Goal: Transaction & Acquisition: Register for event/course

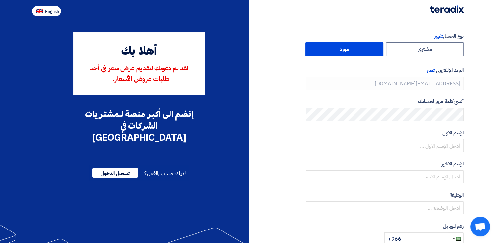
click at [51, 11] on span "English" at bounding box center [52, 11] width 14 height 5
type input "Register"
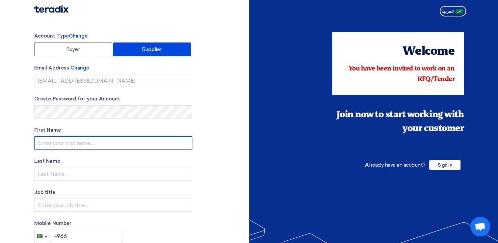
click at [75, 147] on input "text" at bounding box center [113, 142] width 158 height 13
type input "[PERSON_NAME]"
type input "AJLLAN"
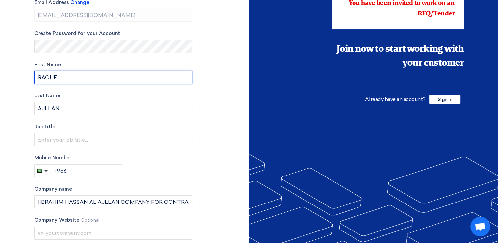
scroll to position [66, 0]
type input "R"
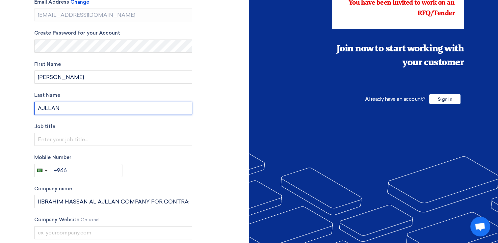
click at [72, 108] on input "AJLLAN" at bounding box center [113, 108] width 158 height 13
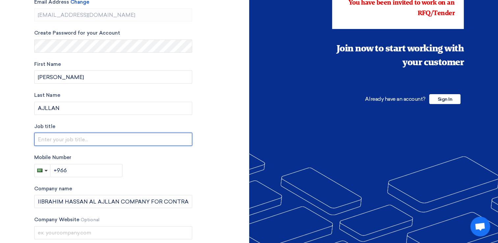
click at [61, 140] on input "text" at bounding box center [113, 139] width 158 height 13
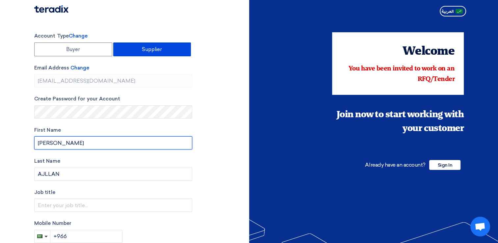
drag, startPoint x: 78, startPoint y: 140, endPoint x: 22, endPoint y: 139, distance: 55.6
click at [22, 139] on section "Account Type Change Buyer Supplier Email Address Change [EMAIL_ADDRESS][DOMAIN_…" at bounding box center [249, 187] width 498 height 337
type input "r"
type input "RAOUF"
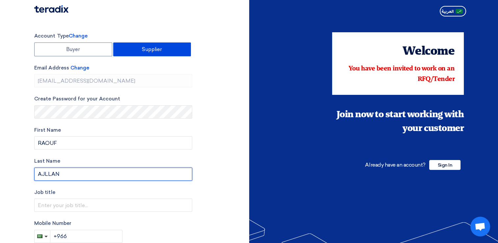
drag, startPoint x: 65, startPoint y: 172, endPoint x: 23, endPoint y: 175, distance: 42.6
click at [23, 175] on section "Account Type Change Buyer Supplier Email Address Change [EMAIL_ADDRESS][DOMAIN_…" at bounding box center [249, 187] width 498 height 337
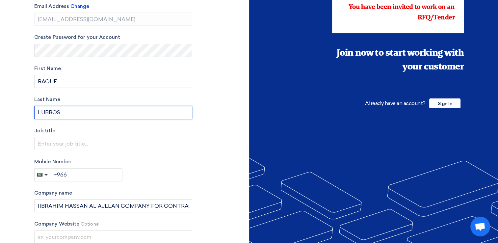
scroll to position [99, 0]
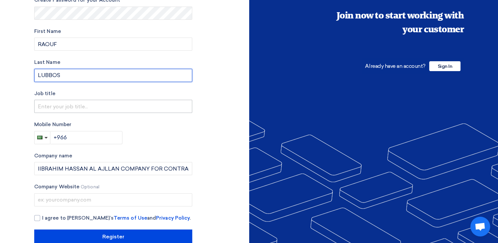
type input "LUBBOS"
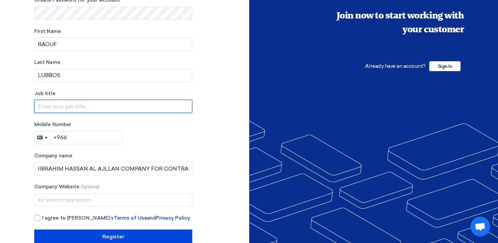
click at [76, 108] on input "text" at bounding box center [113, 106] width 158 height 13
type input "P"
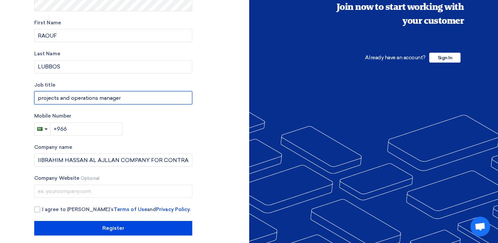
scroll to position [112, 0]
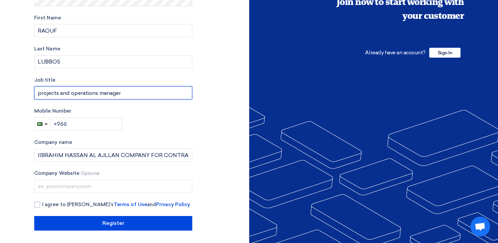
type input "projects and operations manager"
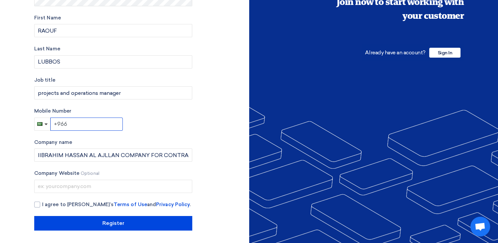
click at [76, 124] on input "+966" at bounding box center [86, 123] width 72 height 13
click at [73, 126] on input "+966" at bounding box center [86, 123] width 72 height 13
paste input "[PHONE_NUMBER]"
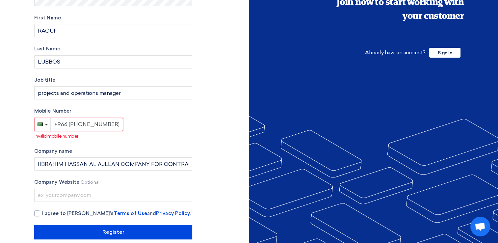
drag, startPoint x: 80, startPoint y: 124, endPoint x: 68, endPoint y: 123, distance: 12.2
click at [68, 123] on input "+966 [PHONE_NUMBER]" at bounding box center [87, 124] width 72 height 13
click at [142, 133] on p "Invalid mobile number" at bounding box center [114, 136] width 158 height 7
click at [69, 126] on input "[PHONE_NUMBER]" at bounding box center [87, 124] width 72 height 13
click at [74, 124] on input "[PHONE_NUMBER]" at bounding box center [87, 124] width 72 height 13
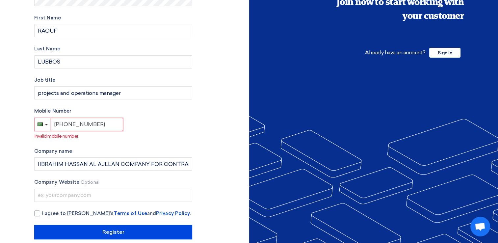
click at [83, 124] on input "[PHONE_NUMBER]" at bounding box center [87, 124] width 72 height 13
click at [88, 146] on div "Account Type Change Buyer Supplier Email Address Change [EMAIL_ADDRESS][DOMAIN_…" at bounding box center [113, 79] width 158 height 319
drag, startPoint x: 92, startPoint y: 124, endPoint x: 55, endPoint y: 126, distance: 37.2
click at [55, 126] on input "[PHONE_NUMBER]" at bounding box center [87, 124] width 72 height 13
click at [64, 124] on input "[PHONE_NUMBER]" at bounding box center [87, 124] width 72 height 13
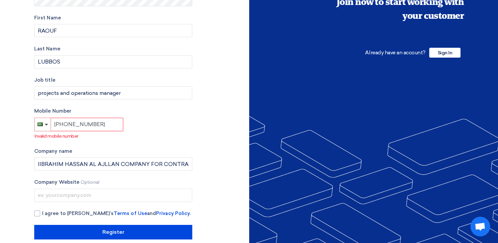
drag, startPoint x: 66, startPoint y: 124, endPoint x: 49, endPoint y: 125, distance: 16.5
click at [49, 125] on div "[PHONE_NUMBER]" at bounding box center [79, 124] width 88 height 13
click at [144, 141] on div "Account Type Change Buyer Supplier Email Address Change [EMAIL_ADDRESS][DOMAIN_…" at bounding box center [113, 79] width 158 height 319
click at [89, 139] on div "Account Type Change Buyer Supplier Email Address Change [EMAIL_ADDRESS][DOMAIN_…" at bounding box center [113, 79] width 158 height 319
click at [47, 125] on button "button" at bounding box center [43, 124] width 16 height 13
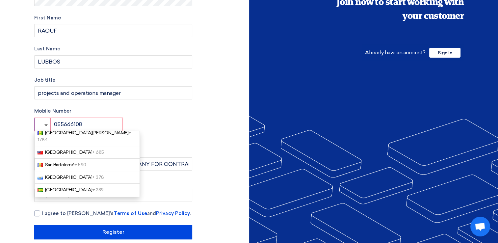
scroll to position [2138, 0]
click at [64, 199] on span "[GEOGRAPHIC_DATA] + 966" at bounding box center [74, 202] width 59 height 6
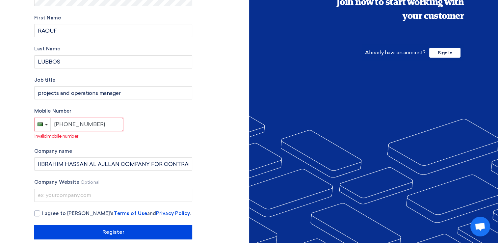
click at [70, 124] on input "[PHONE_NUMBER]" at bounding box center [87, 124] width 72 height 13
click at [177, 136] on p "Invalid mobile number" at bounding box center [114, 136] width 158 height 7
drag, startPoint x: 81, startPoint y: 122, endPoint x: 52, endPoint y: 122, distance: 29.0
click at [52, 122] on input "[PHONE_NUMBER]" at bounding box center [87, 124] width 72 height 13
click at [67, 126] on input "[PHONE_NUMBER]" at bounding box center [87, 124] width 72 height 13
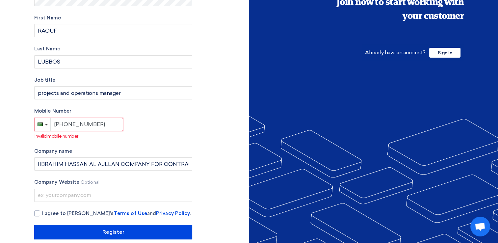
drag, startPoint x: 68, startPoint y: 125, endPoint x: 72, endPoint y: 125, distance: 4.3
click at [68, 125] on input "[PHONE_NUMBER]" at bounding box center [87, 124] width 72 height 13
click at [100, 123] on input "[PHONE_NUMBER]" at bounding box center [87, 124] width 72 height 13
drag, startPoint x: 66, startPoint y: 125, endPoint x: 61, endPoint y: 126, distance: 4.9
click at [57, 125] on input "[PHONE_NUMBER]" at bounding box center [87, 124] width 72 height 13
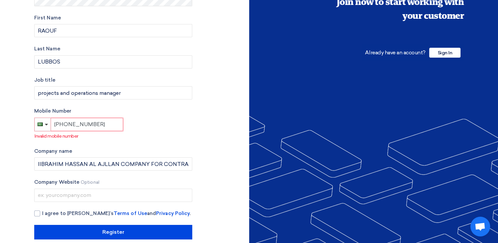
click at [66, 126] on input "[PHONE_NUMBER]" at bounding box center [87, 124] width 72 height 13
click at [65, 122] on input "[PHONE_NUMBER]" at bounding box center [87, 124] width 72 height 13
click at [73, 122] on input "[PHONE_NUMBER]" at bounding box center [87, 124] width 72 height 13
click at [66, 123] on input "[PHONE_NUMBER]" at bounding box center [87, 124] width 72 height 13
drag, startPoint x: 65, startPoint y: 125, endPoint x: 126, endPoint y: 121, distance: 60.7
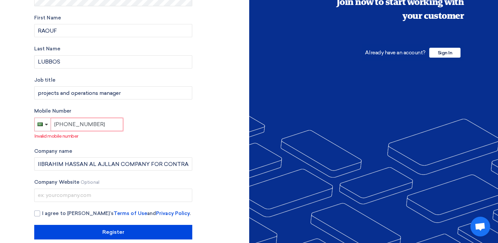
click at [126, 121] on div "Mobile Number [PHONE_NUMBER] Invalid mobile number" at bounding box center [113, 123] width 158 height 32
click at [98, 126] on input "[PHONE_NUMBER]" at bounding box center [87, 124] width 72 height 13
drag, startPoint x: 98, startPoint y: 124, endPoint x: 27, endPoint y: 125, distance: 71.4
click at [27, 125] on section "Account Type Change Buyer Supplier Email Address Change [EMAIL_ADDRESS][DOMAIN_…" at bounding box center [249, 79] width 498 height 345
click at [97, 123] on input "[PHONE_NUMBER]" at bounding box center [87, 124] width 72 height 13
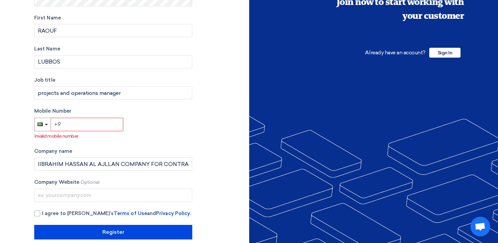
type input "+"
type input "+966"
click at [168, 99] on form "Account Type Change Buyer Supplier Email Address Change [EMAIL_ADDRESS][DOMAIN_…" at bounding box center [113, 29] width 158 height 219
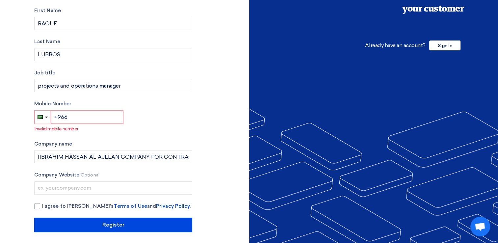
scroll to position [121, 0]
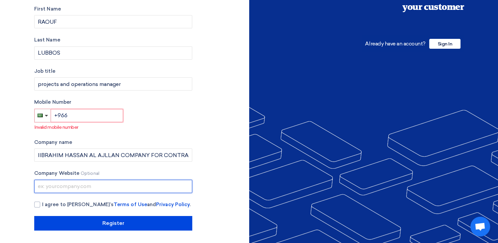
click at [107, 188] on input "text" at bounding box center [113, 186] width 158 height 13
type input "[DOMAIN_NAME]"
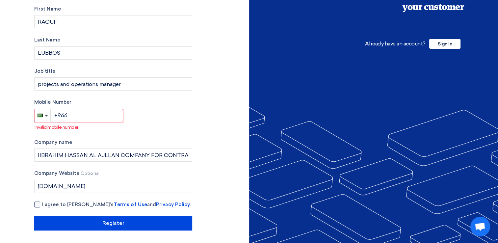
click at [37, 203] on div at bounding box center [37, 204] width 6 height 6
click at [42, 203] on input "I agree to [PERSON_NAME]’s Terms of Use and Privacy Policy ." at bounding box center [121, 207] width 158 height 13
checkbox input "true"
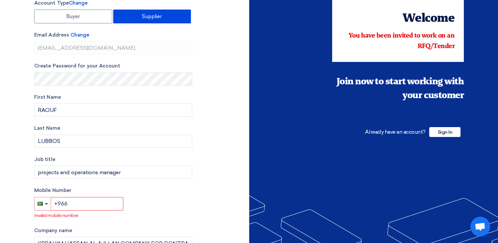
scroll to position [0, 0]
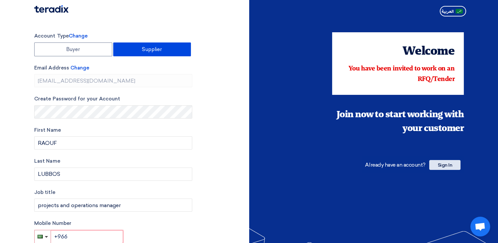
click at [437, 167] on span "Sign In" at bounding box center [444, 165] width 31 height 10
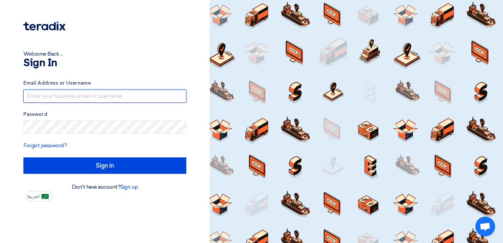
click at [100, 98] on input "text" at bounding box center [104, 95] width 163 height 13
type input "[EMAIL_ADDRESS][DOMAIN_NAME]"
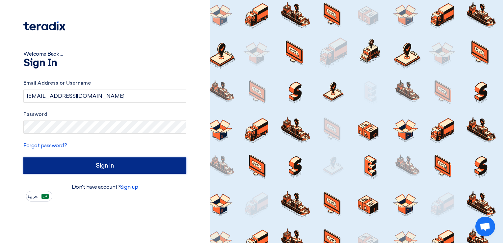
click at [70, 164] on input "Sign in" at bounding box center [104, 165] width 163 height 16
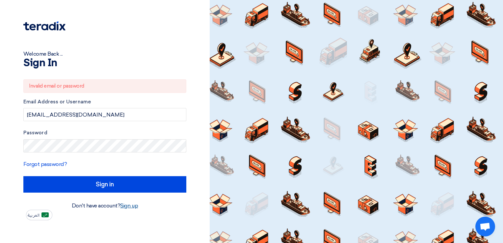
click at [129, 205] on link "Sign up" at bounding box center [129, 205] width 18 height 6
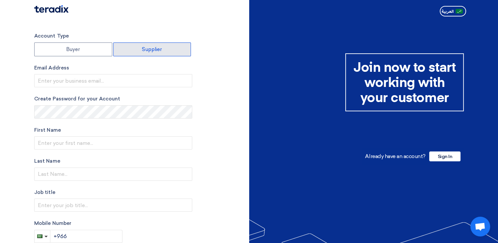
click at [148, 49] on label "Supplier" at bounding box center [152, 49] width 78 height 14
click at [148, 49] on input "Supplier" at bounding box center [152, 49] width 77 height 13
radio input "true"
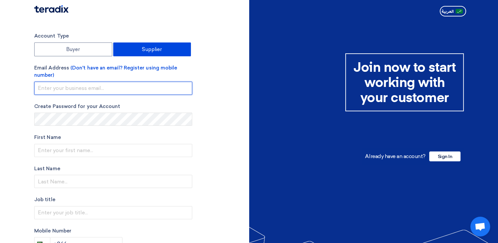
click at [83, 90] on input "email" at bounding box center [113, 88] width 158 height 13
type input "[EMAIL_ADDRESS][DOMAIN_NAME]"
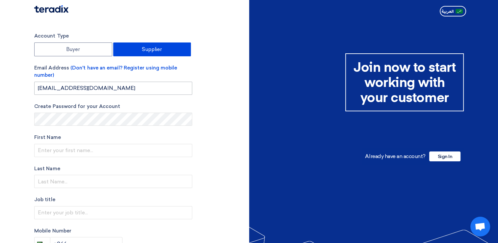
type input "[PERSON_NAME]"
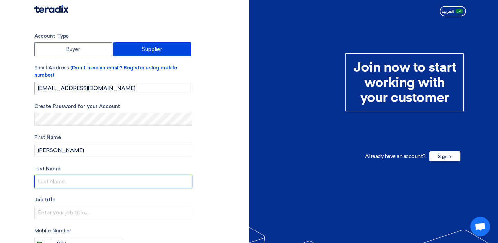
type input "AJLLAN"
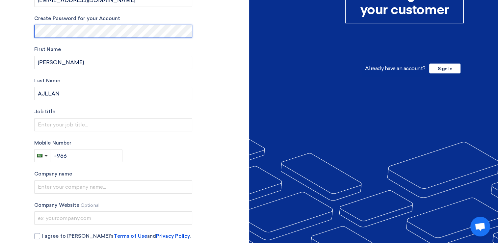
scroll to position [99, 0]
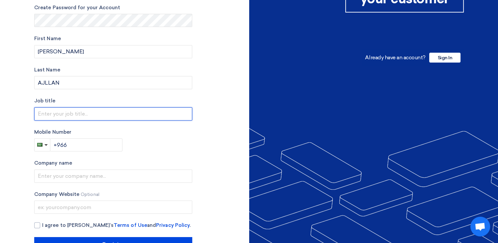
click at [58, 115] on input "text" at bounding box center [113, 113] width 158 height 13
type input "General manager"
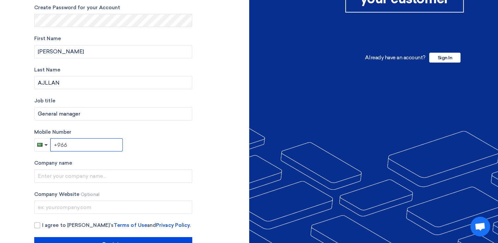
click at [72, 143] on input "+966" at bounding box center [86, 144] width 72 height 13
click at [76, 145] on input "+966" at bounding box center [86, 144] width 72 height 13
type input "[PHONE_NUMBER]"
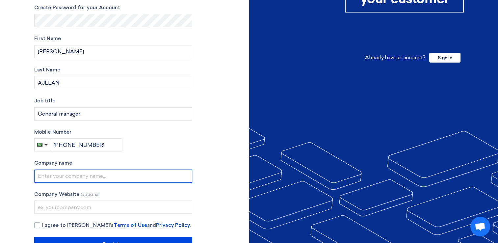
click at [82, 175] on input "text" at bounding box center [113, 175] width 158 height 13
type input "IIBRAHIM HASSAN AL AJLLAN COMPANY FOR CONTRACTING"
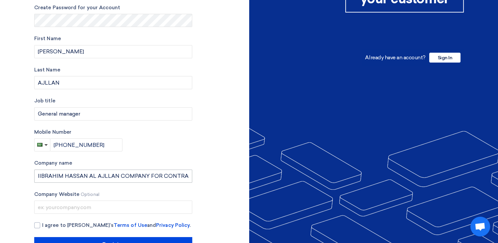
type input "[DOMAIN_NAME]"
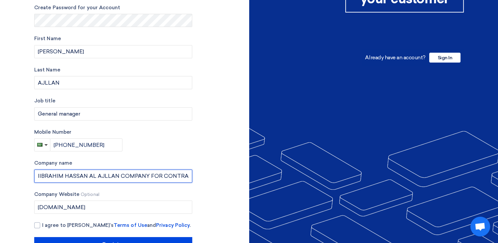
scroll to position [120, 0]
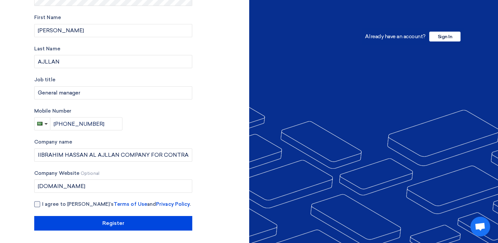
click at [37, 202] on div at bounding box center [37, 204] width 6 height 6
click at [42, 202] on input "I agree to [PERSON_NAME]’s Terms of Use and Privacy Policy ." at bounding box center [121, 206] width 158 height 13
checkbox input "true"
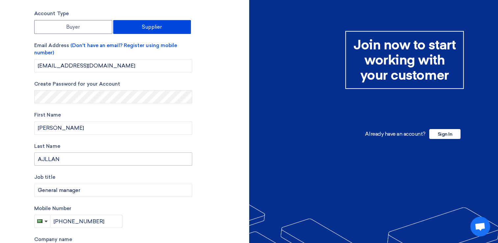
scroll to position [21, 0]
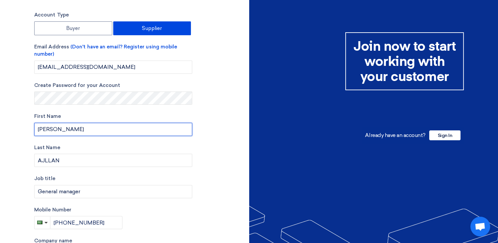
drag, startPoint x: 85, startPoint y: 129, endPoint x: 31, endPoint y: 128, distance: 54.0
click at [31, 128] on div "Account Type Buyer Supplier Email Address (Don't have an email? Register using …" at bounding box center [139, 170] width 220 height 318
type input "r"
type input "RAOUF"
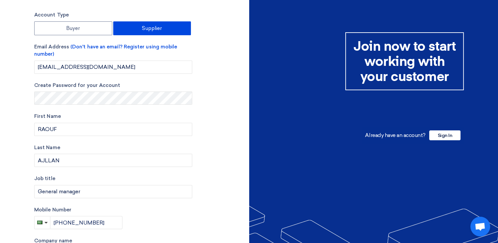
click at [221, 172] on div "Account Type Buyer Supplier Email Address (Don't have an email? Register using …" at bounding box center [139, 170] width 220 height 318
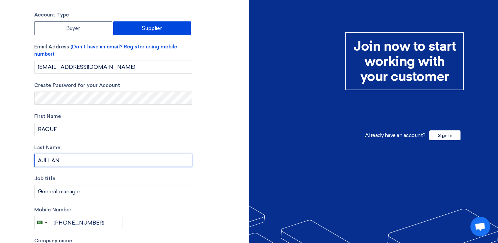
drag, startPoint x: 118, startPoint y: 159, endPoint x: 22, endPoint y: 158, distance: 96.1
click at [22, 158] on section "Account Type Buyer Supplier Email Address (Don't have an email? Register using …" at bounding box center [249, 170] width 498 height 344
type input "LUBBO"
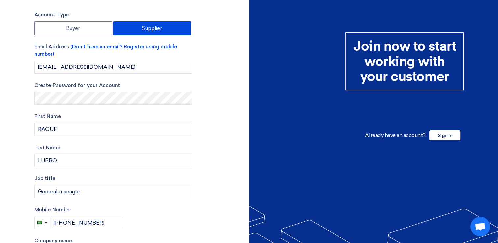
click at [219, 175] on div "Account Type Buyer Supplier Email Address (Don't have an email? Register using …" at bounding box center [139, 170] width 220 height 318
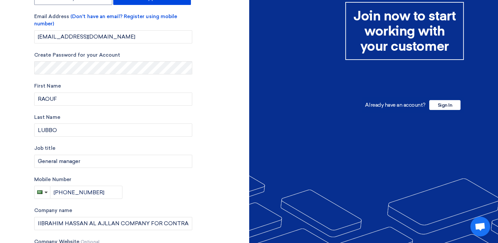
scroll to position [87, 0]
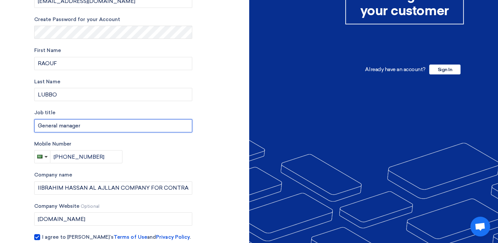
drag, startPoint x: 95, startPoint y: 128, endPoint x: 20, endPoint y: 125, distance: 75.1
click at [20, 125] on section "Account Type Buyer Supplier Email Address (Don't have an email? Register using …" at bounding box center [249, 104] width 498 height 344
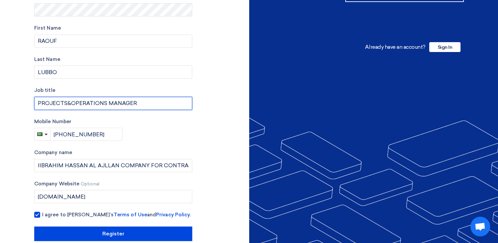
scroll to position [120, 0]
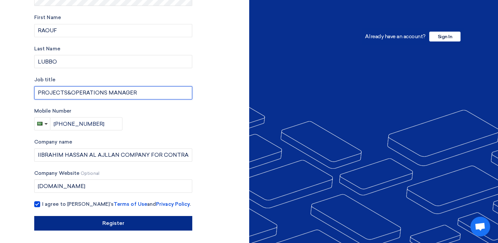
type input "PROJECTS&OPERATIONS MANAGER"
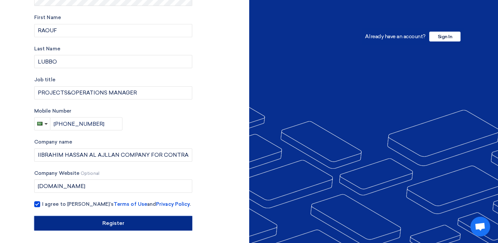
click at [118, 225] on input "Register" at bounding box center [113, 223] width 158 height 14
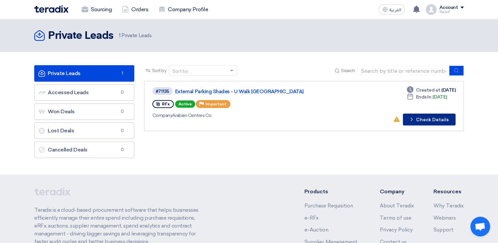
click at [429, 120] on button "Check details Check Details" at bounding box center [429, 120] width 53 height 12
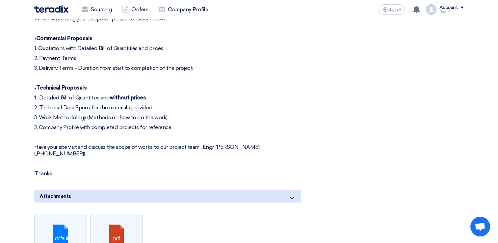
scroll to position [395, 0]
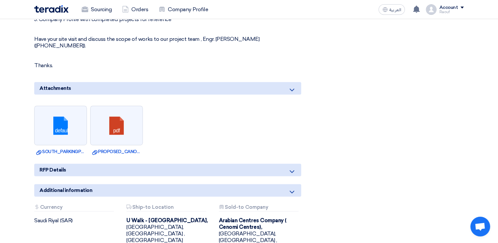
click at [158, 164] on div "RFP Details" at bounding box center [167, 170] width 267 height 13
click at [269, 164] on div "RFP Details" at bounding box center [167, 170] width 267 height 13
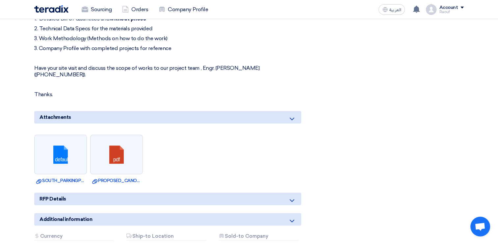
scroll to position [362, 0]
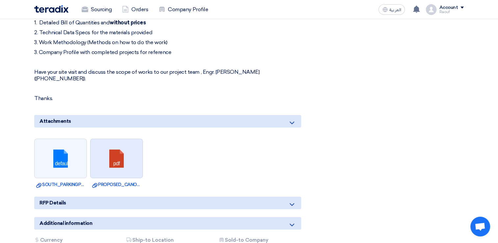
click at [121, 148] on link at bounding box center [116, 158] width 53 height 39
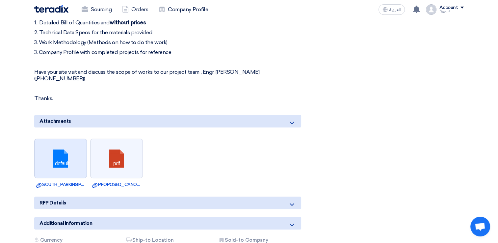
click at [59, 153] on link at bounding box center [61, 158] width 53 height 39
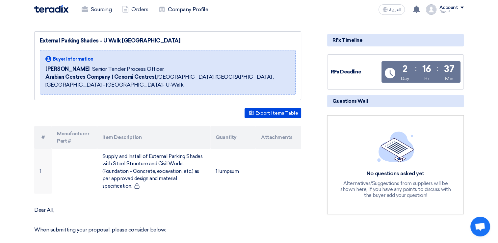
scroll to position [66, 0]
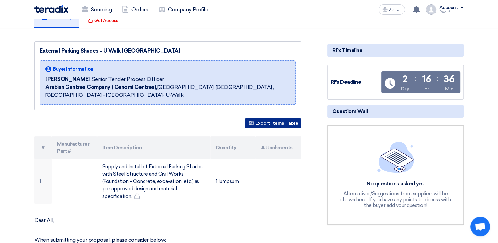
click at [268, 118] on button "Export Items Table" at bounding box center [272, 123] width 57 height 10
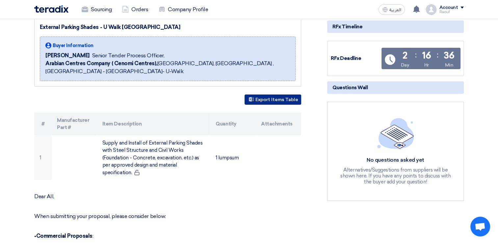
scroll to position [132, 0]
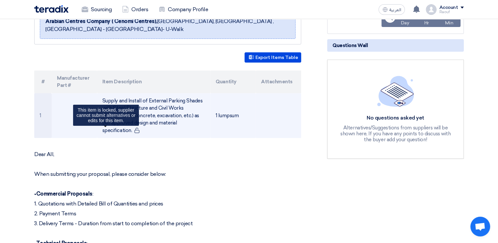
click at [134, 127] on icon at bounding box center [137, 130] width 6 height 6
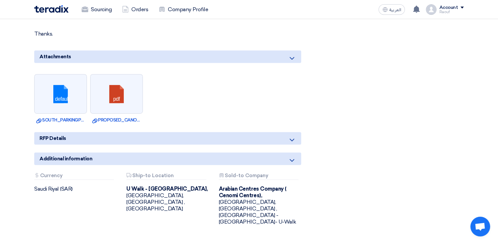
scroll to position [428, 0]
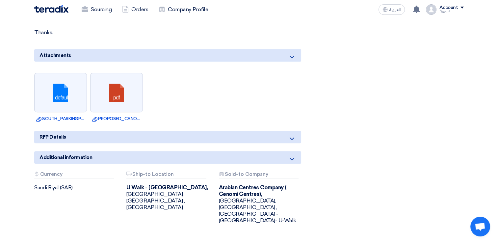
click at [263, 151] on div "Additional information" at bounding box center [167, 157] width 267 height 13
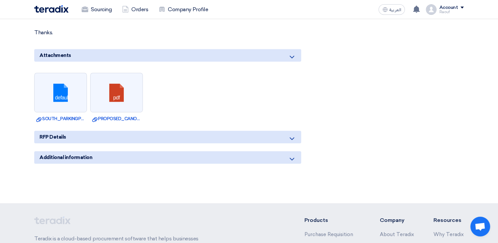
click at [263, 151] on div "Additional information" at bounding box center [167, 157] width 267 height 13
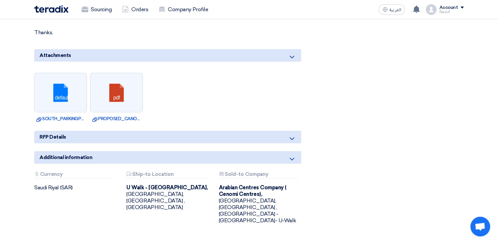
click at [230, 131] on div "RFP Details" at bounding box center [167, 137] width 267 height 13
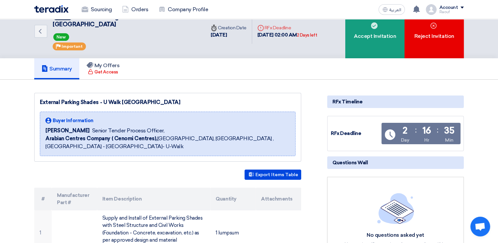
scroll to position [0, 0]
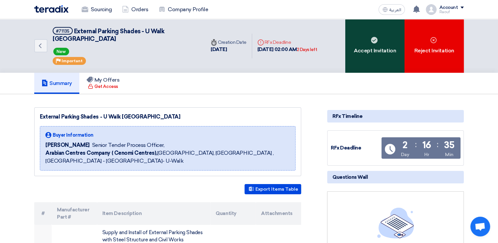
click at [378, 46] on div "Accept Invitation" at bounding box center [374, 46] width 59 height 54
click at [372, 37] on use at bounding box center [374, 40] width 7 height 7
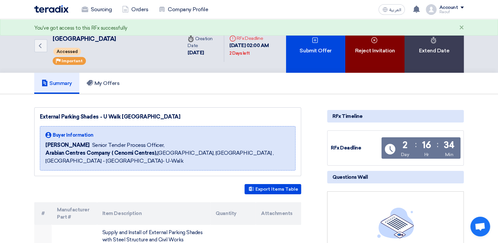
click at [372, 38] on use at bounding box center [374, 40] width 6 height 6
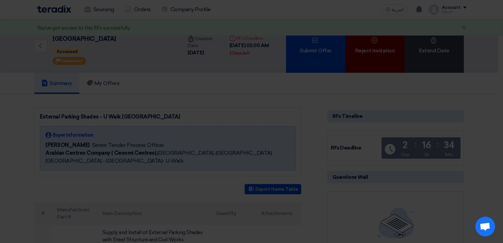
click at [372, 38] on modal-container "Reject Invitation Reject Invitation Cancel" at bounding box center [251, 121] width 503 height 243
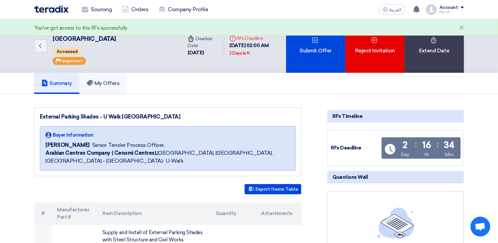
click at [113, 84] on h5 "My Offers" at bounding box center [103, 83] width 33 height 7
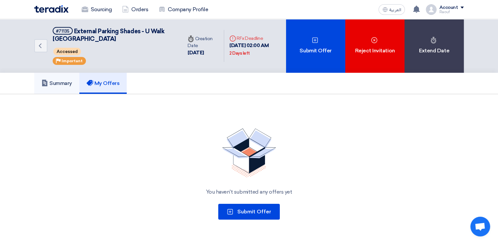
click at [58, 80] on h5 "Summary" at bounding box center [56, 83] width 31 height 7
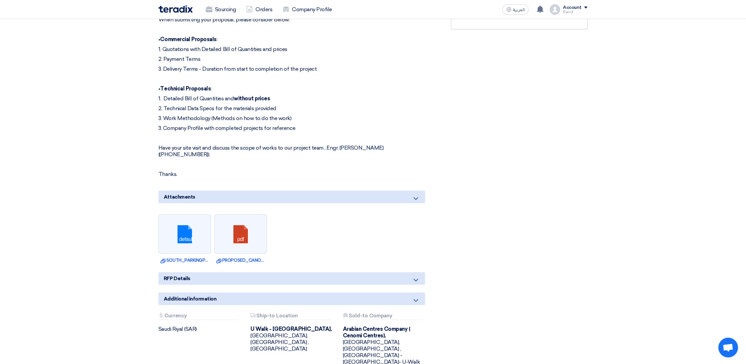
scroll to position [266, 0]
